Goal: Information Seeking & Learning: Learn about a topic

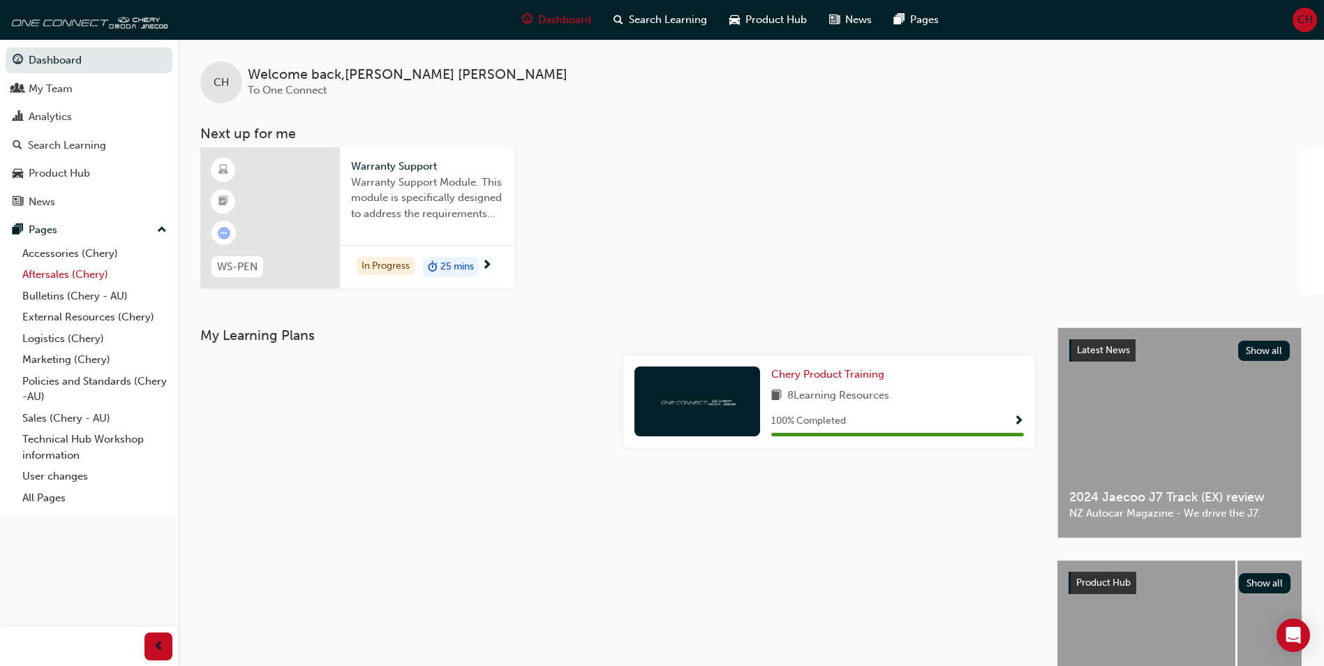
click at [47, 271] on link "Aftersales (Chery)" at bounding box center [95, 275] width 156 height 22
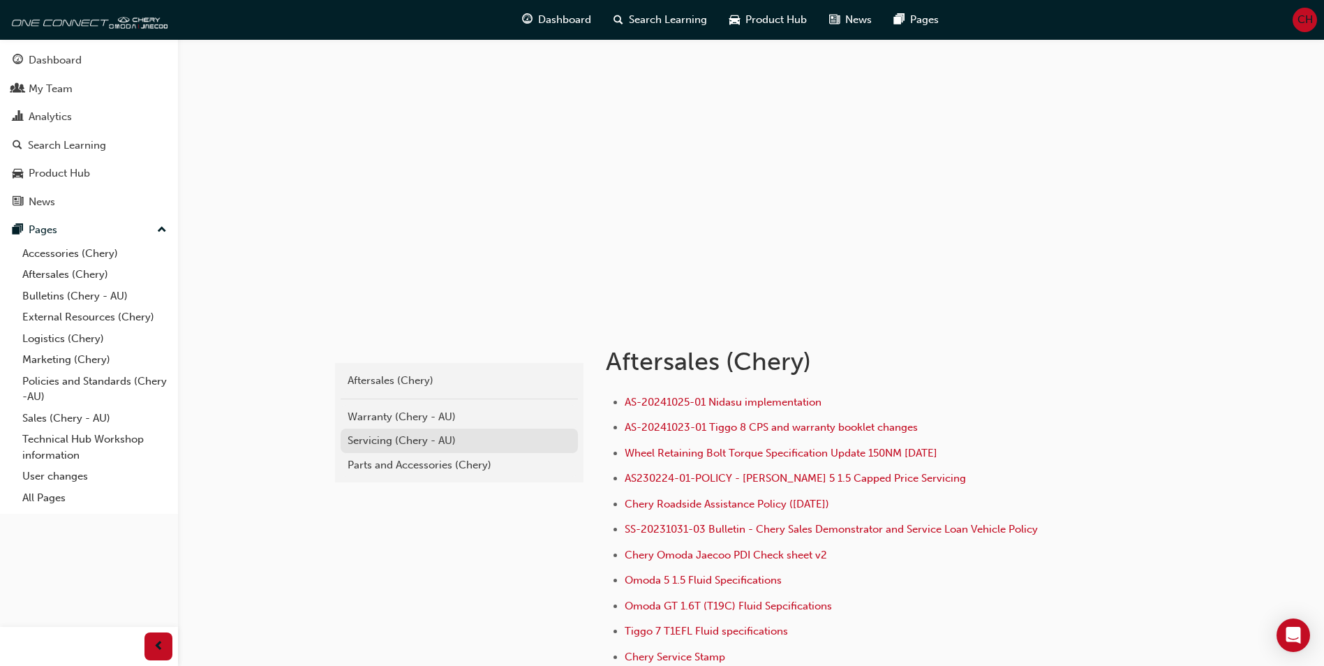
click at [419, 442] on div "Servicing (Chery - AU)" at bounding box center [459, 441] width 223 height 16
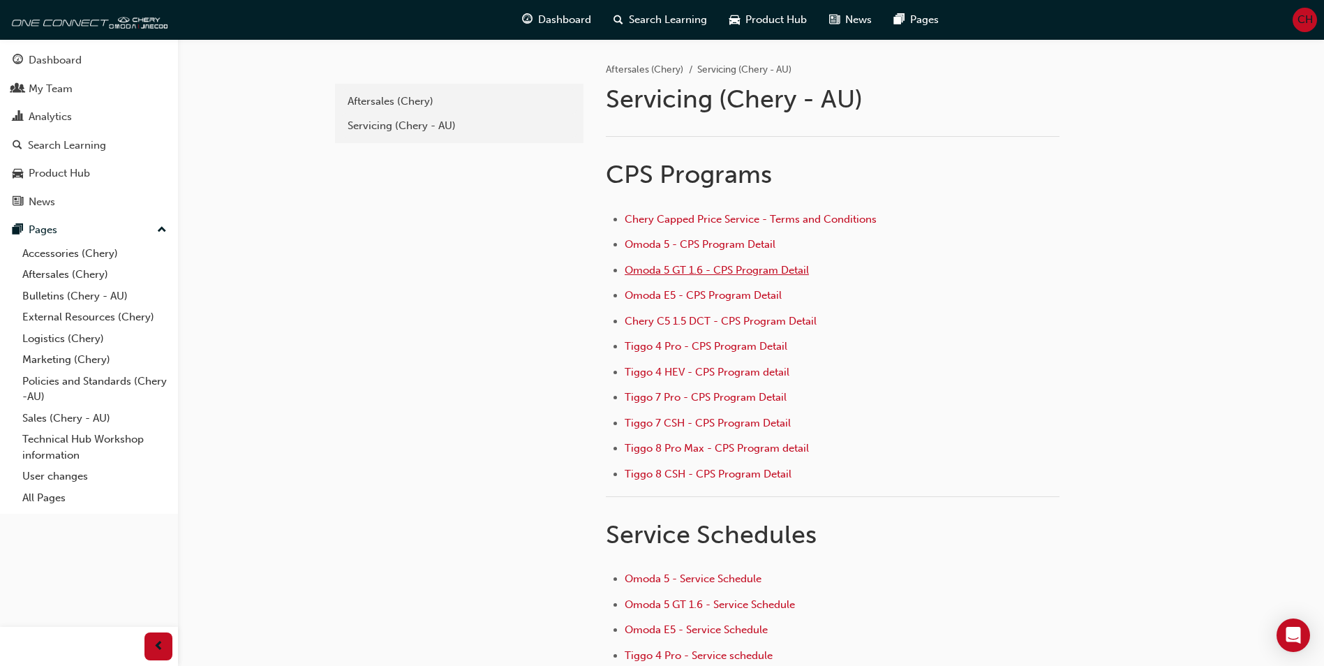
click at [733, 267] on span "Omoda 5 GT 1.6 - CPS Program Detail" at bounding box center [717, 270] width 184 height 13
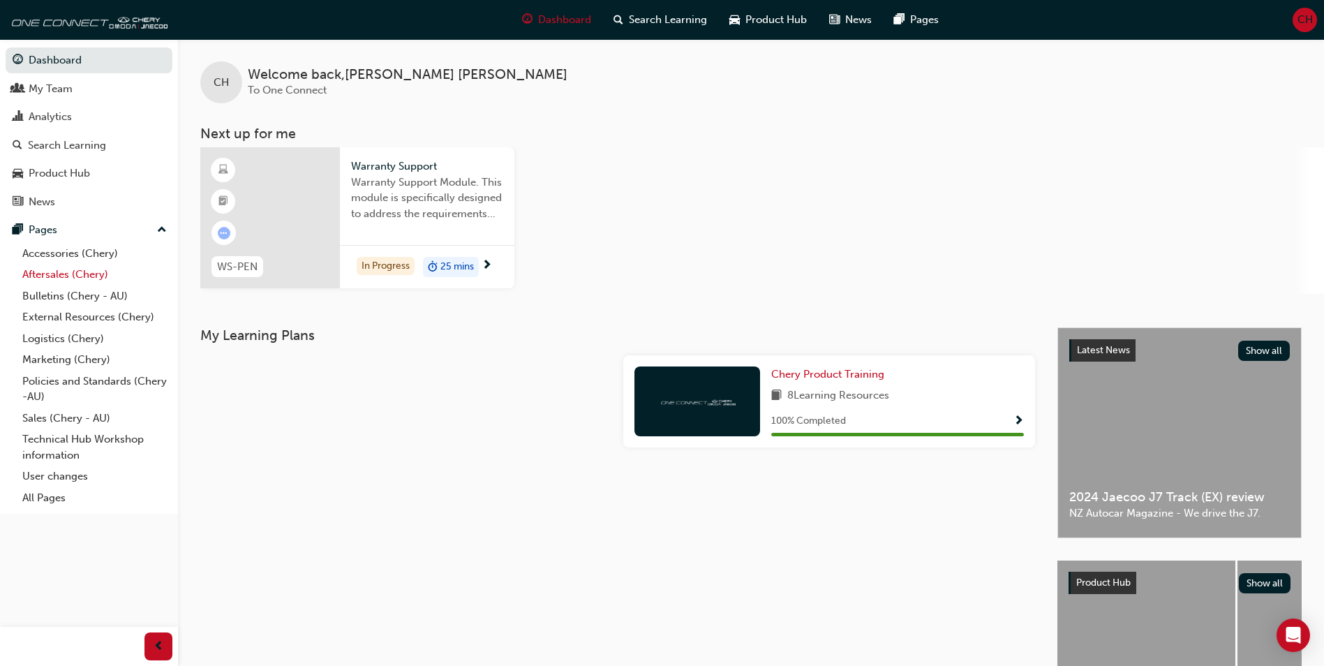
click at [59, 272] on link "Aftersales (Chery)" at bounding box center [95, 275] width 156 height 22
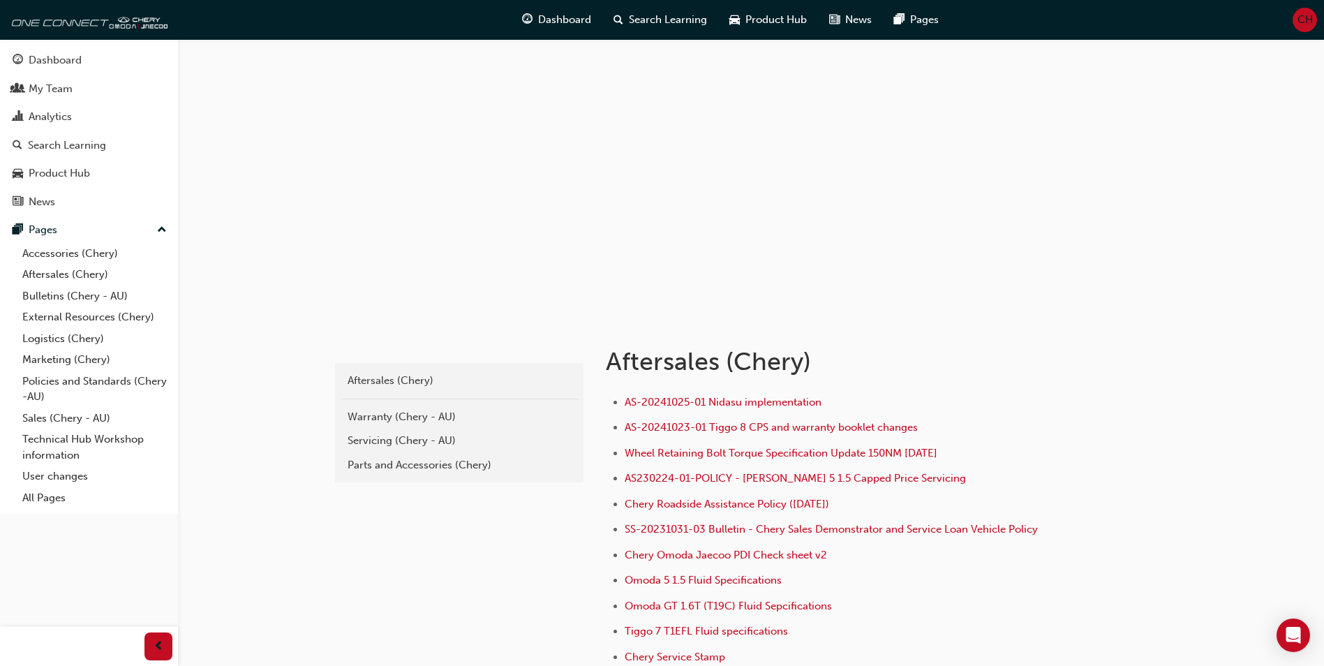
click at [400, 438] on div "Servicing (Chery - AU)" at bounding box center [459, 441] width 223 height 16
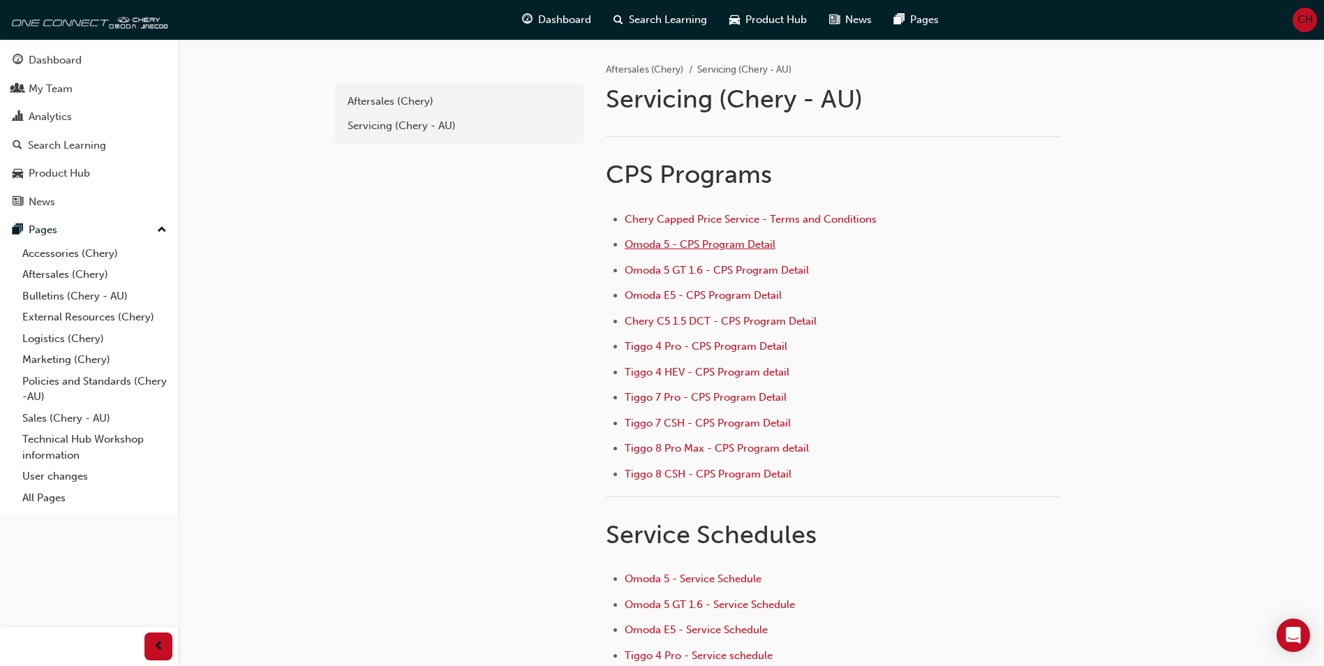
click at [720, 243] on span "Omoda 5 - CPS Program Detail" at bounding box center [700, 244] width 151 height 13
